Goal: Information Seeking & Learning: Learn about a topic

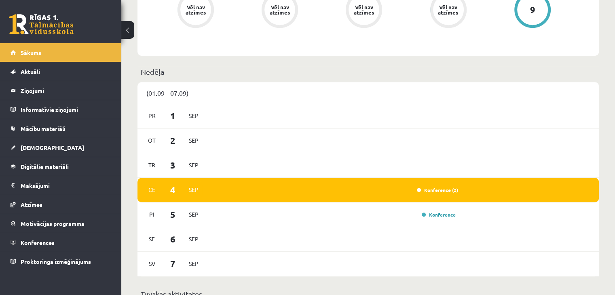
scroll to position [373, 0]
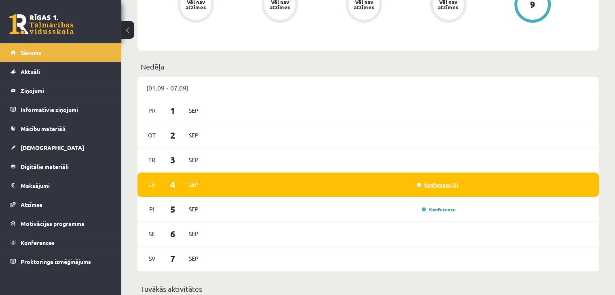
click at [447, 186] on link "Konference (2)" at bounding box center [437, 184] width 41 height 6
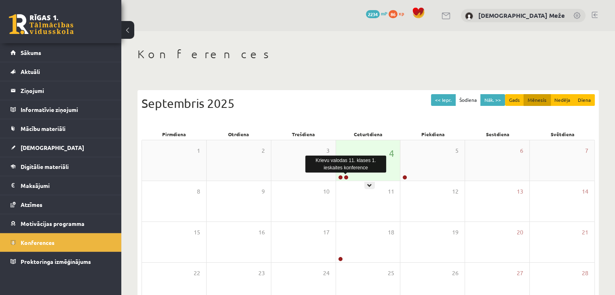
click at [347, 177] on link at bounding box center [346, 177] width 5 height 5
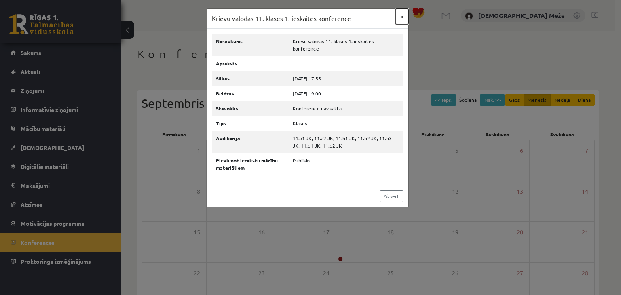
click at [403, 11] on button "×" at bounding box center [401, 16] width 13 height 15
